Goal: Task Accomplishment & Management: Use online tool/utility

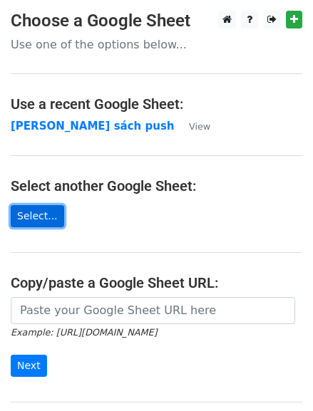
click at [36, 212] on link "Select..." at bounding box center [37, 216] width 53 height 22
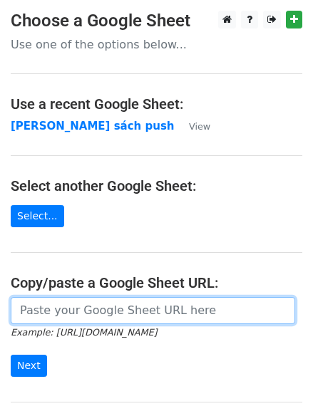
click at [95, 312] on input "url" at bounding box center [153, 310] width 285 height 27
paste input "https://docs.google.com/spreadsheets/d/1YX35rF7Ysn_ekHL08V7Emrmze-CcPf10JD6MVfr…"
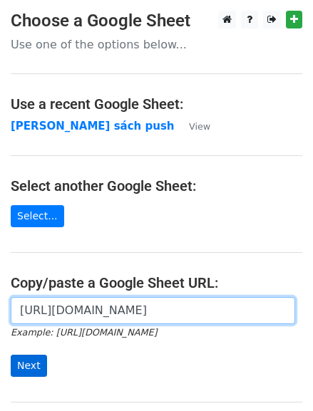
type input "https://docs.google.com/spreadsheets/d/1YX35rF7Ysn_ekHL08V7Emrmze-CcPf10JD6MVfr…"
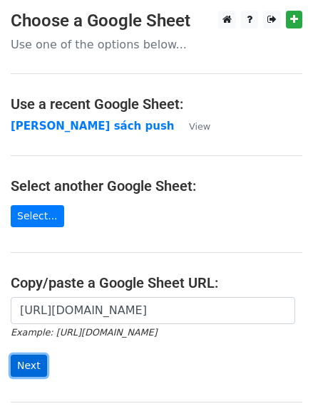
click at [16, 359] on input "Next" at bounding box center [29, 366] width 36 height 22
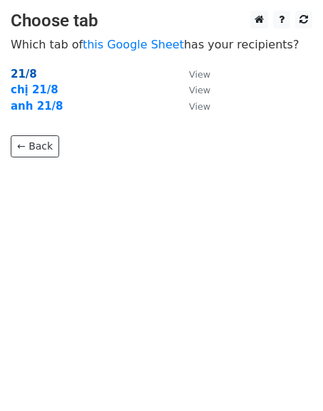
click at [29, 79] on strong "21/8" at bounding box center [24, 74] width 26 height 13
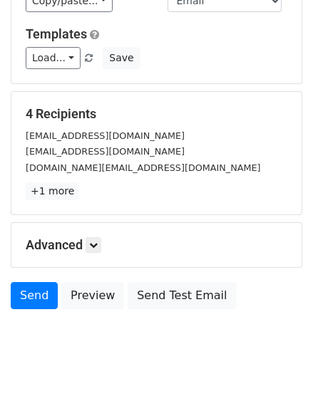
scroll to position [140, 0]
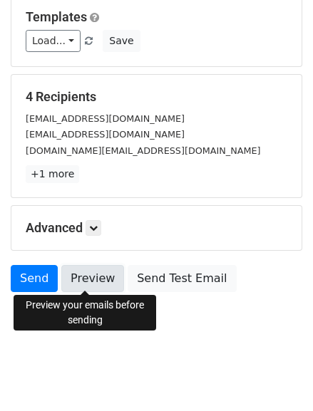
click at [72, 282] on link "Preview" at bounding box center [92, 278] width 63 height 27
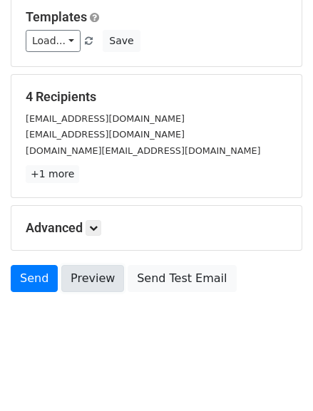
click at [101, 273] on link "Preview" at bounding box center [92, 278] width 63 height 27
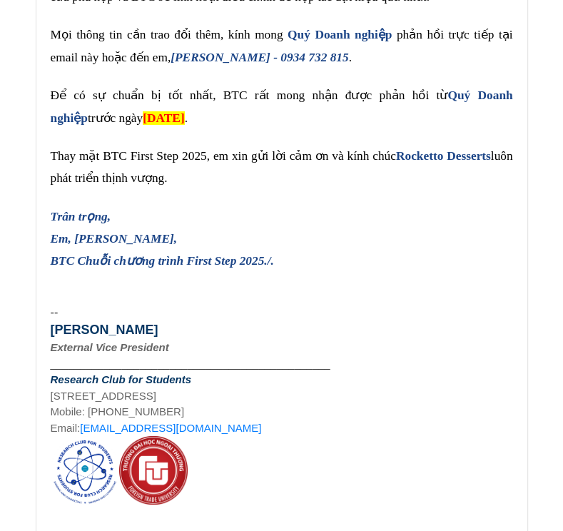
scroll to position [5458, 0]
